Goal: Register for event/course

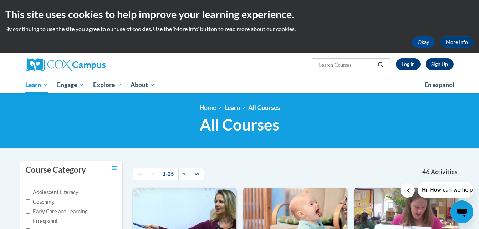
click at [337, 65] on input "Search..." at bounding box center [346, 65] width 57 height 9
type input "transforming story time"
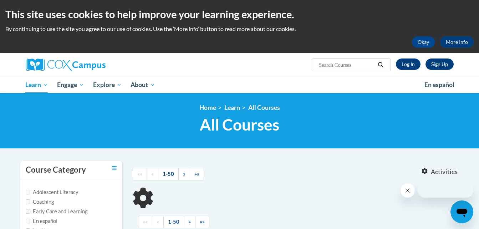
type input "transforming story time"
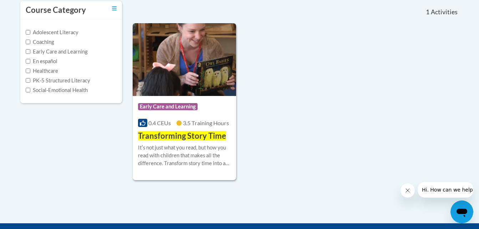
scroll to position [160, 0]
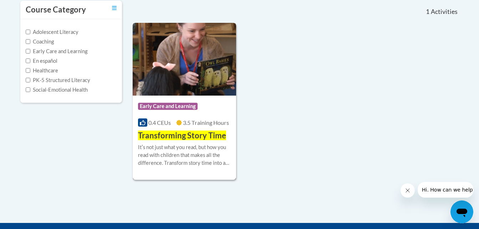
click at [183, 72] on img at bounding box center [185, 59] width 104 height 73
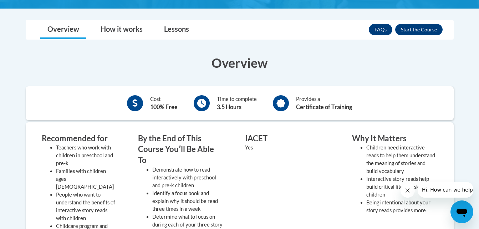
scroll to position [171, 0]
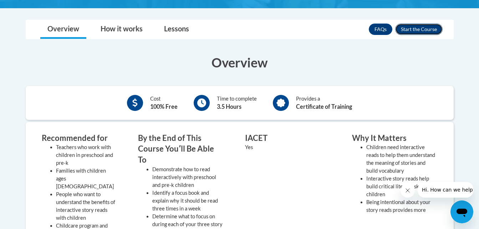
click at [412, 31] on button "Enroll" at bounding box center [419, 29] width 47 height 11
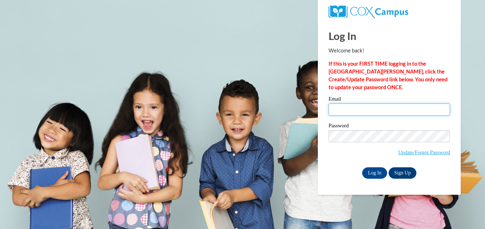
click at [350, 104] on input "Email" at bounding box center [388, 110] width 121 height 12
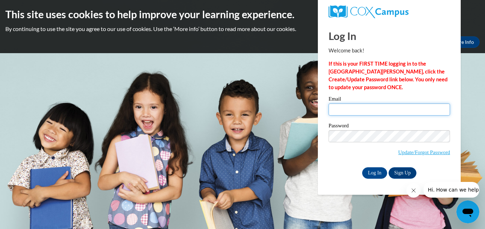
type input "efoitzik@eickacademy.com"
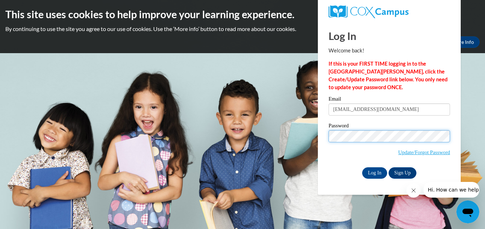
click at [362, 167] on input "Log In" at bounding box center [374, 172] width 25 height 11
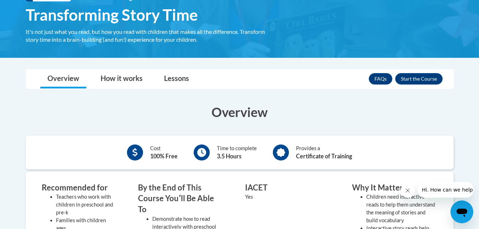
scroll to position [122, 0]
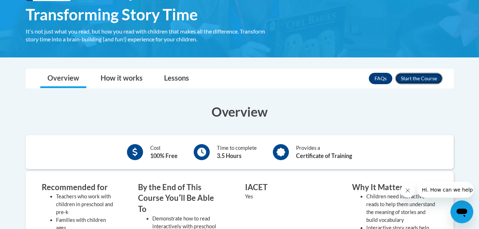
click at [409, 79] on button "Enroll" at bounding box center [419, 78] width 47 height 11
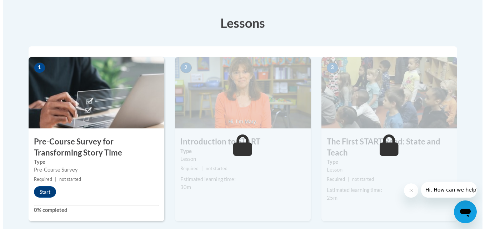
scroll to position [241, 0]
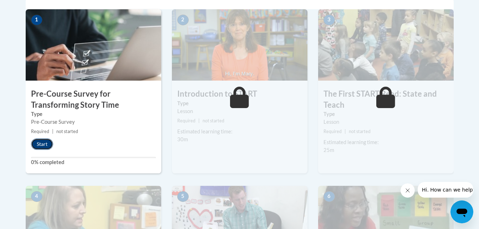
click at [40, 146] on button "Start" at bounding box center [42, 144] width 22 height 11
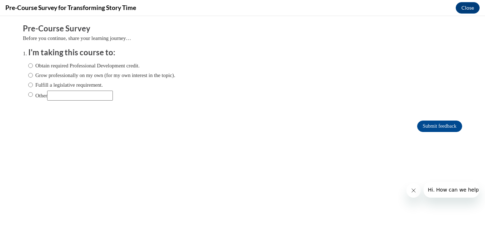
scroll to position [0, 0]
click at [28, 65] on input "Obtain required Professional Development credit." at bounding box center [30, 66] width 5 height 8
radio input "true"
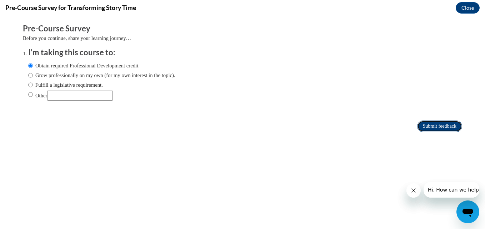
click at [434, 122] on input "Submit feedback" at bounding box center [439, 126] width 45 height 11
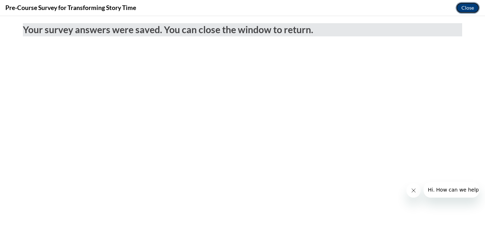
click at [460, 5] on button "Close" at bounding box center [468, 7] width 24 height 11
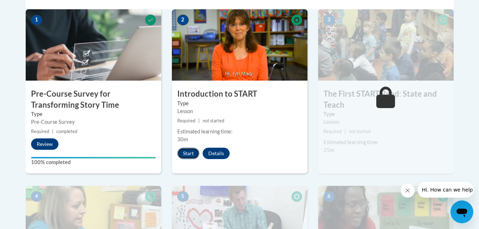
click at [193, 150] on button "Start" at bounding box center [188, 153] width 22 height 11
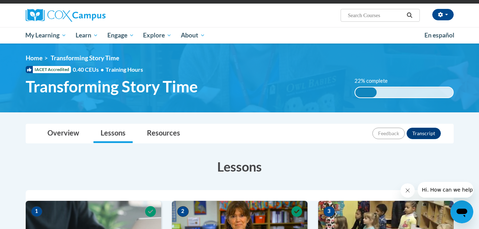
scroll to position [49, 0]
